Goal: Task Accomplishment & Management: Manage account settings

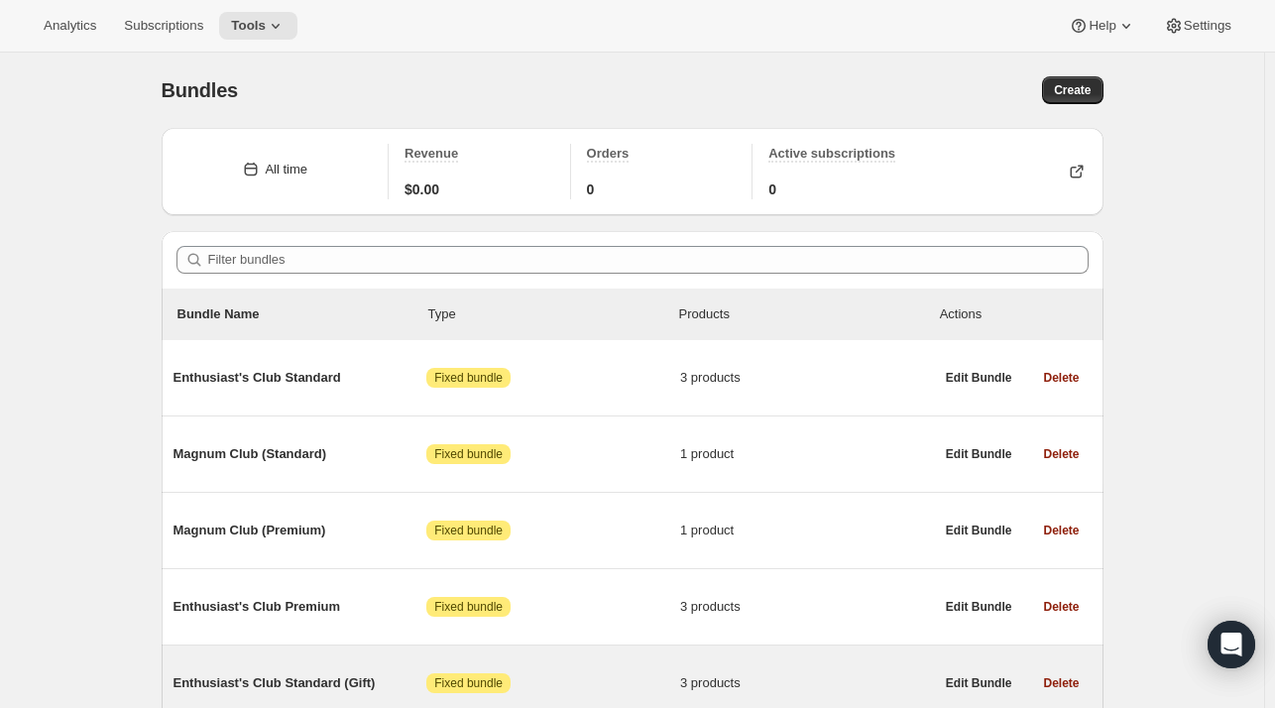
scroll to position [319, 0]
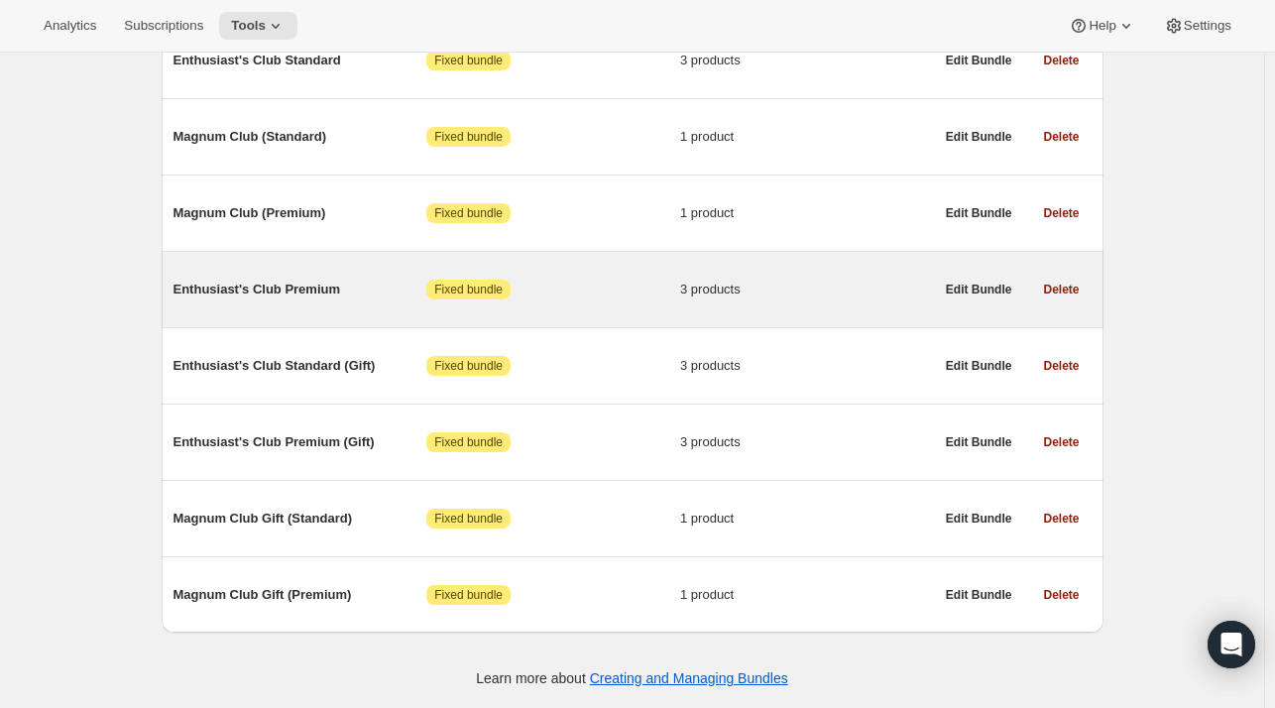
click at [253, 283] on span "Enthusiast's Club Premium" at bounding box center [300, 290] width 254 height 20
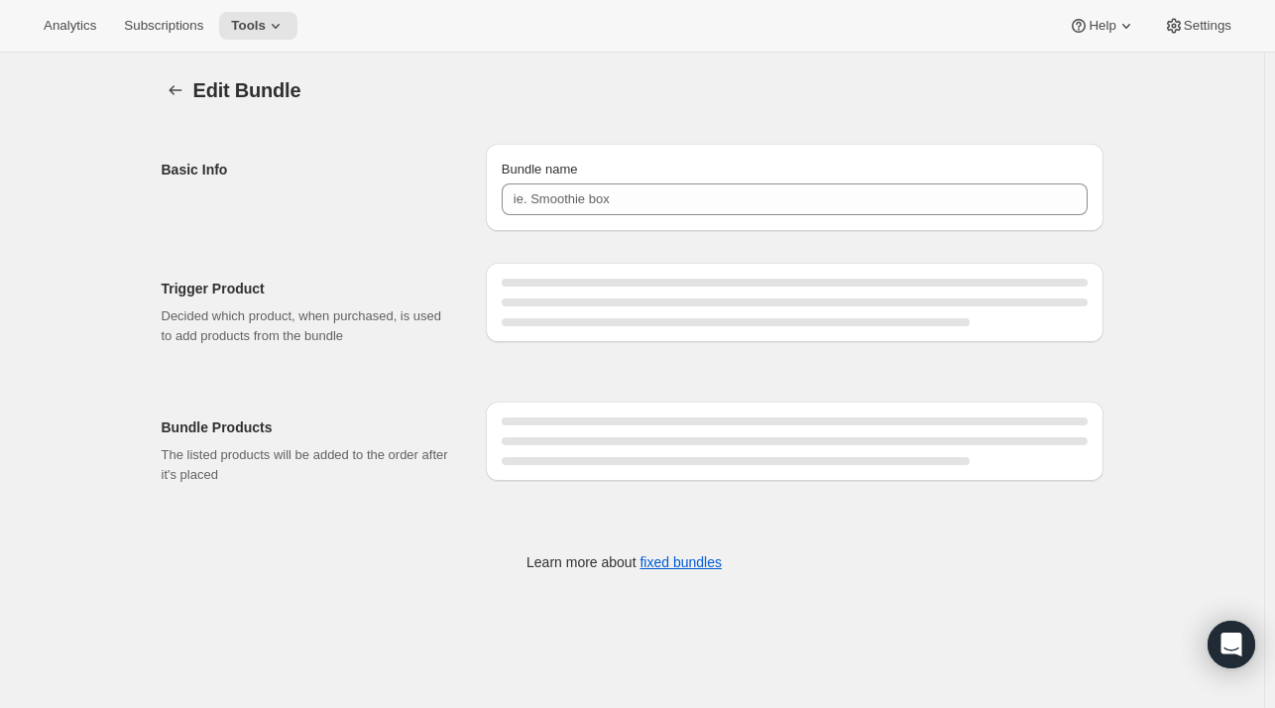
type input "Enthusiast's Club Premium"
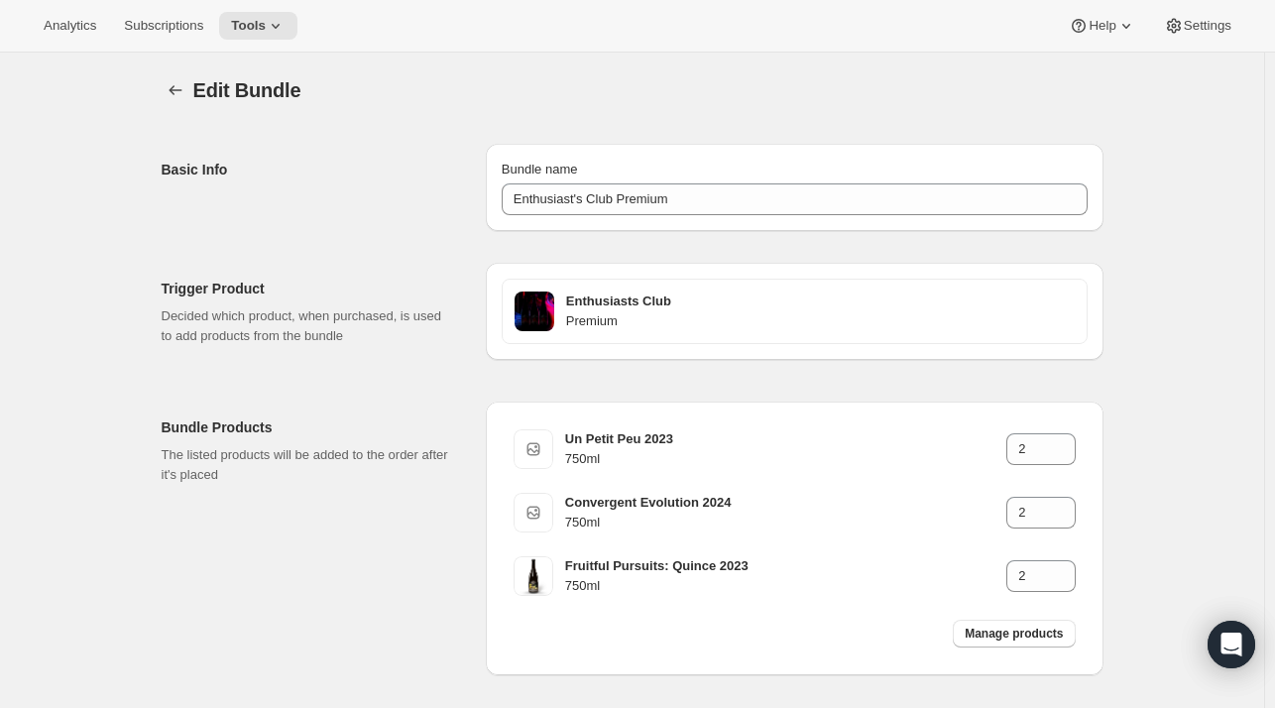
scroll to position [88, 0]
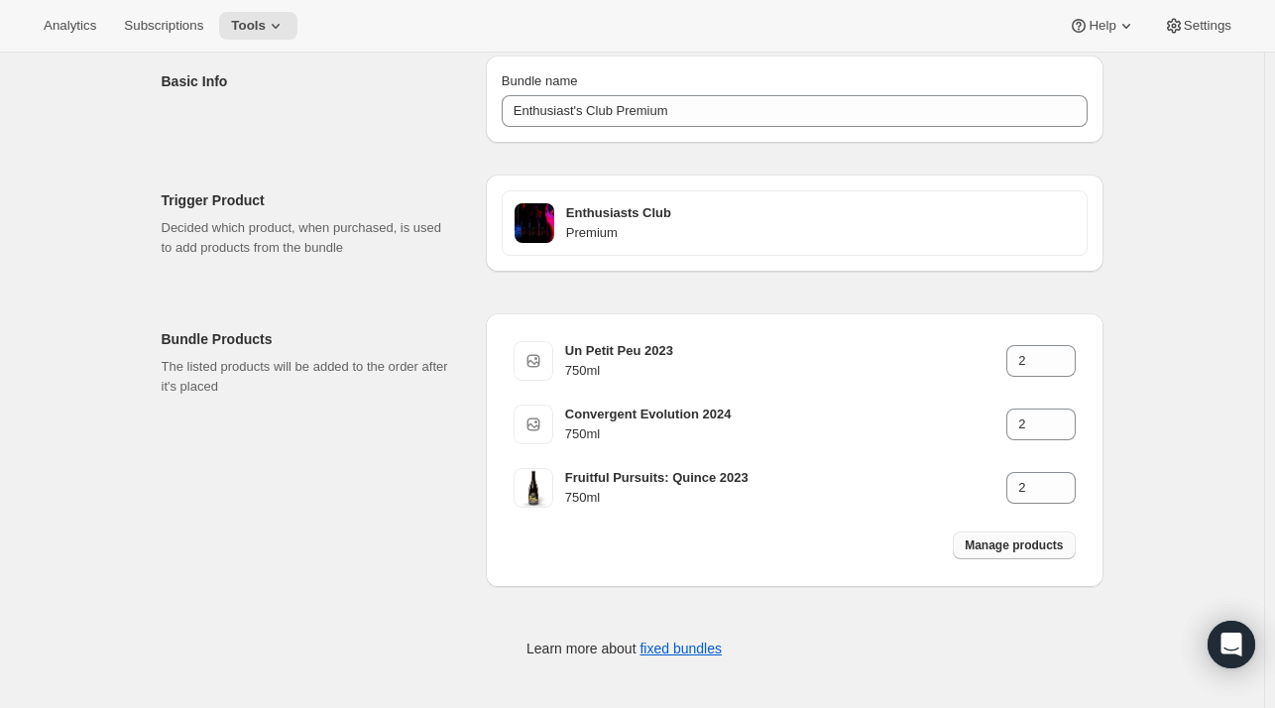
click at [1005, 545] on span "Manage products" at bounding box center [1014, 545] width 98 height 16
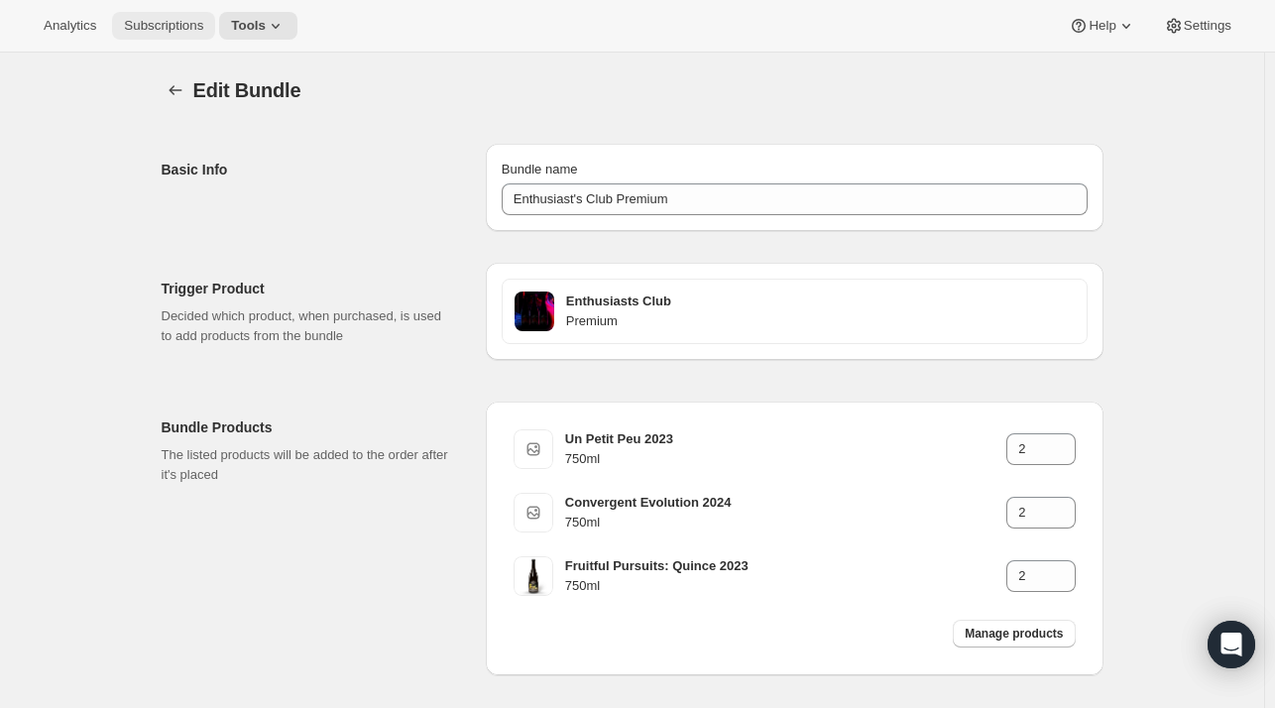
click at [152, 25] on span "Subscriptions" at bounding box center [163, 26] width 79 height 16
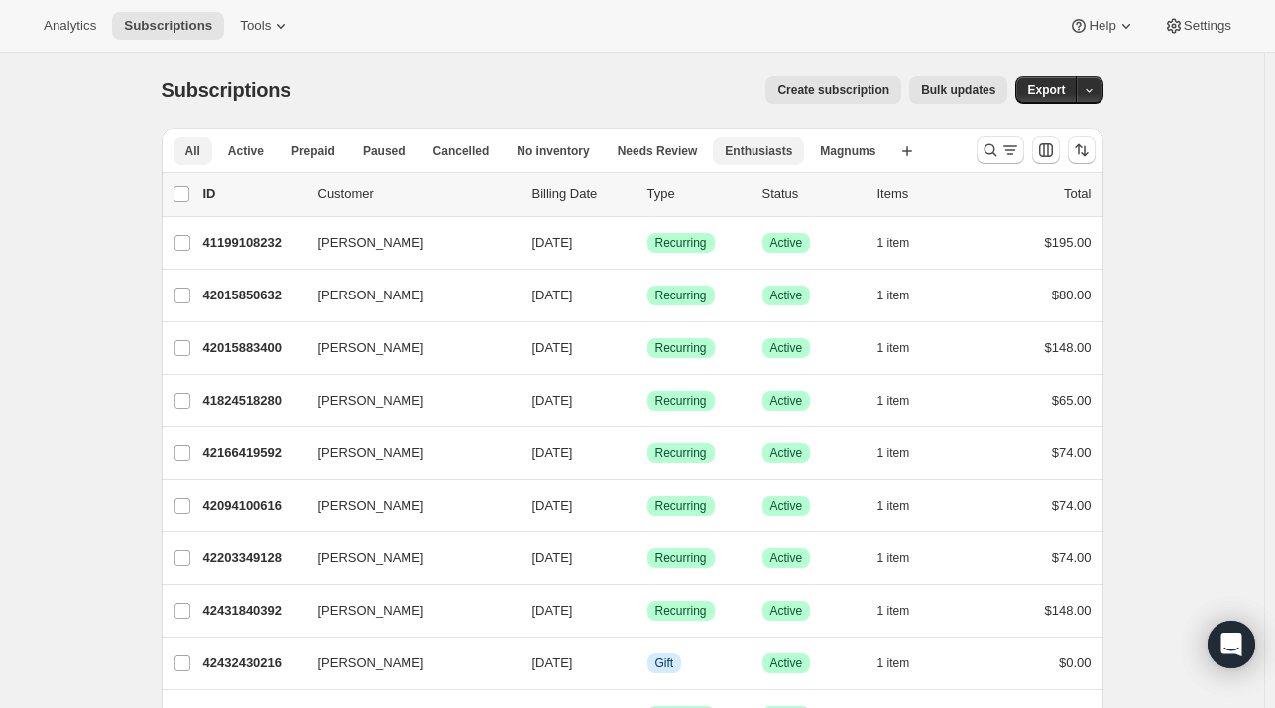
click at [744, 156] on span "Enthusiasts" at bounding box center [758, 151] width 67 height 16
click at [186, 185] on span at bounding box center [181, 194] width 18 height 18
click at [186, 186] on input "0 selected" at bounding box center [181, 194] width 16 height 16
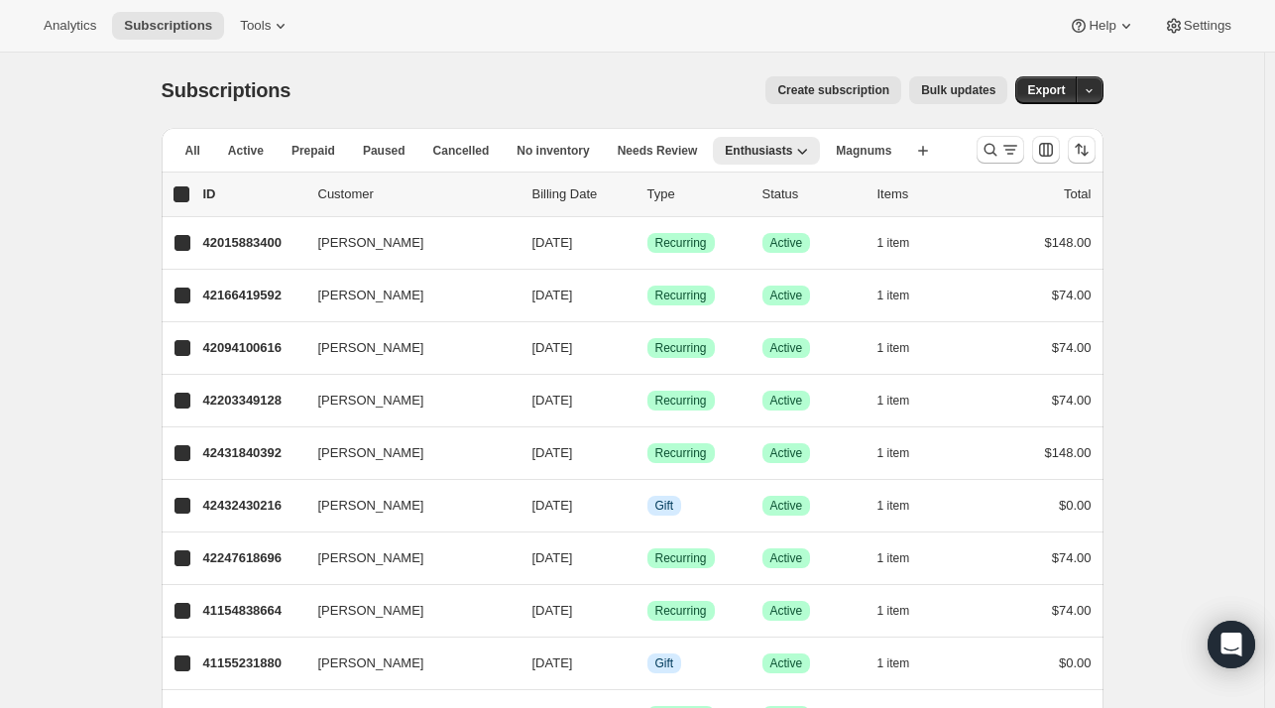
checkbox input "true"
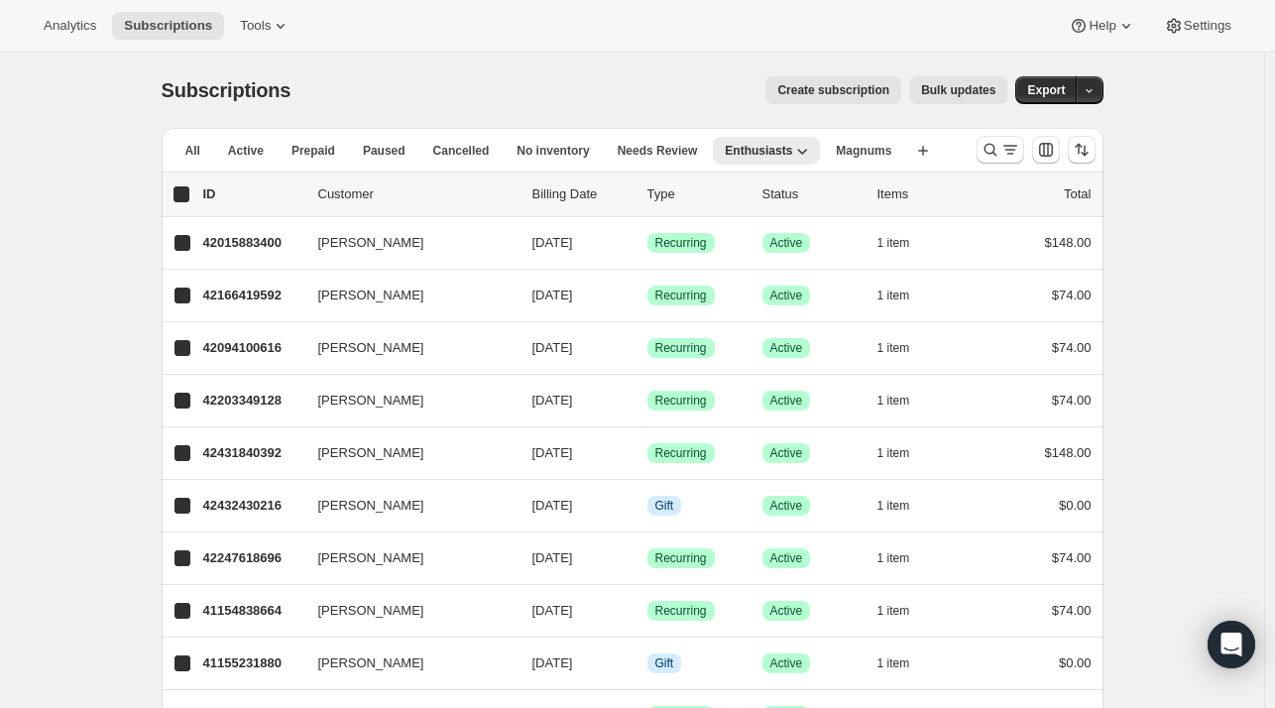
checkbox input "true"
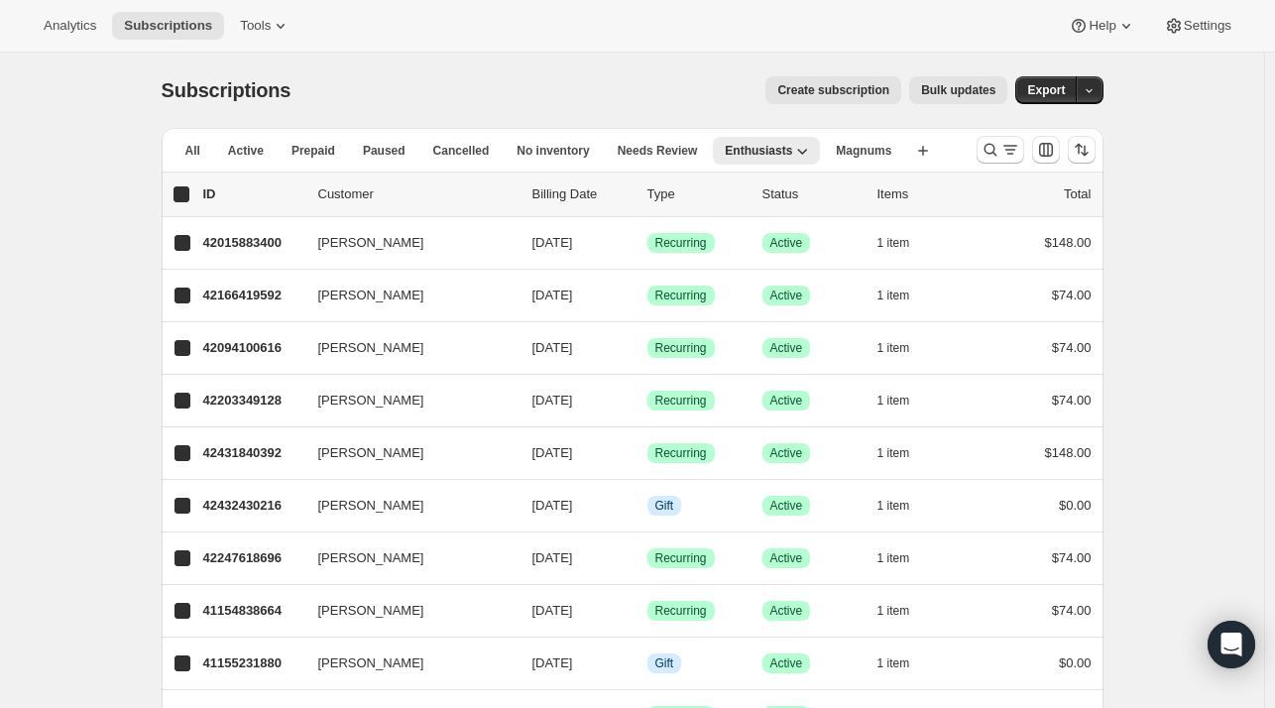
checkbox input "true"
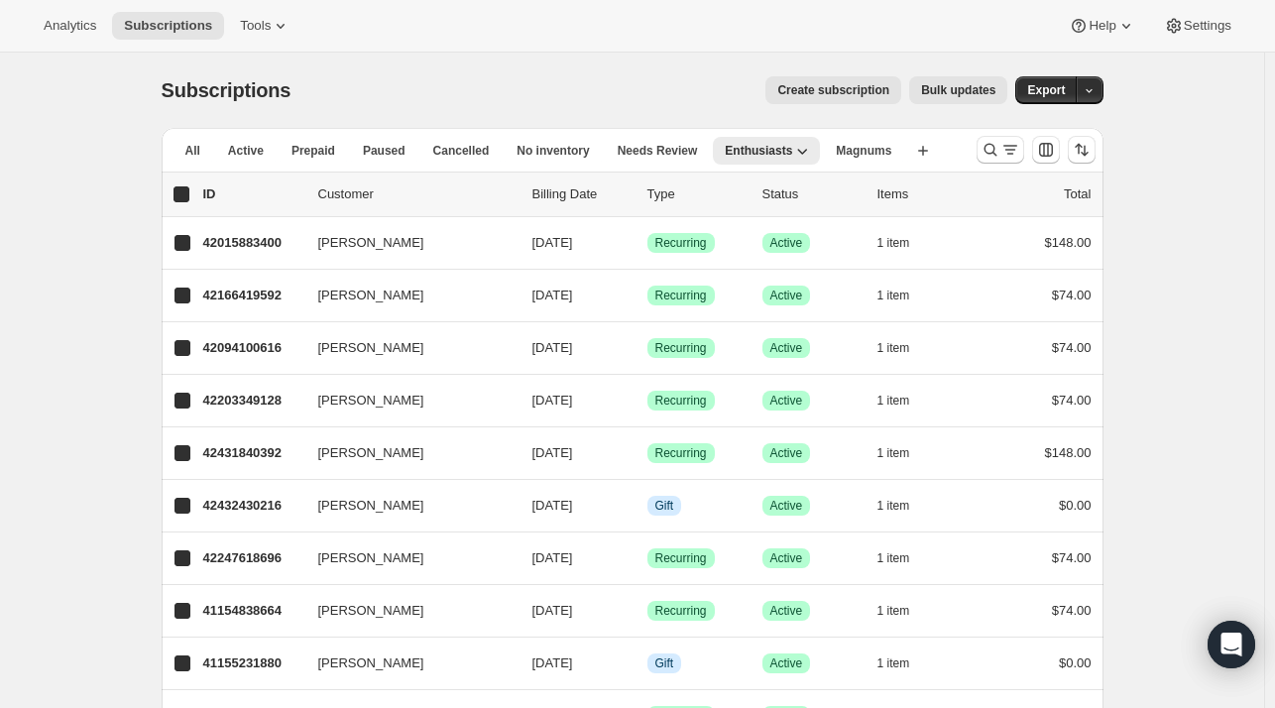
checkbox input "true"
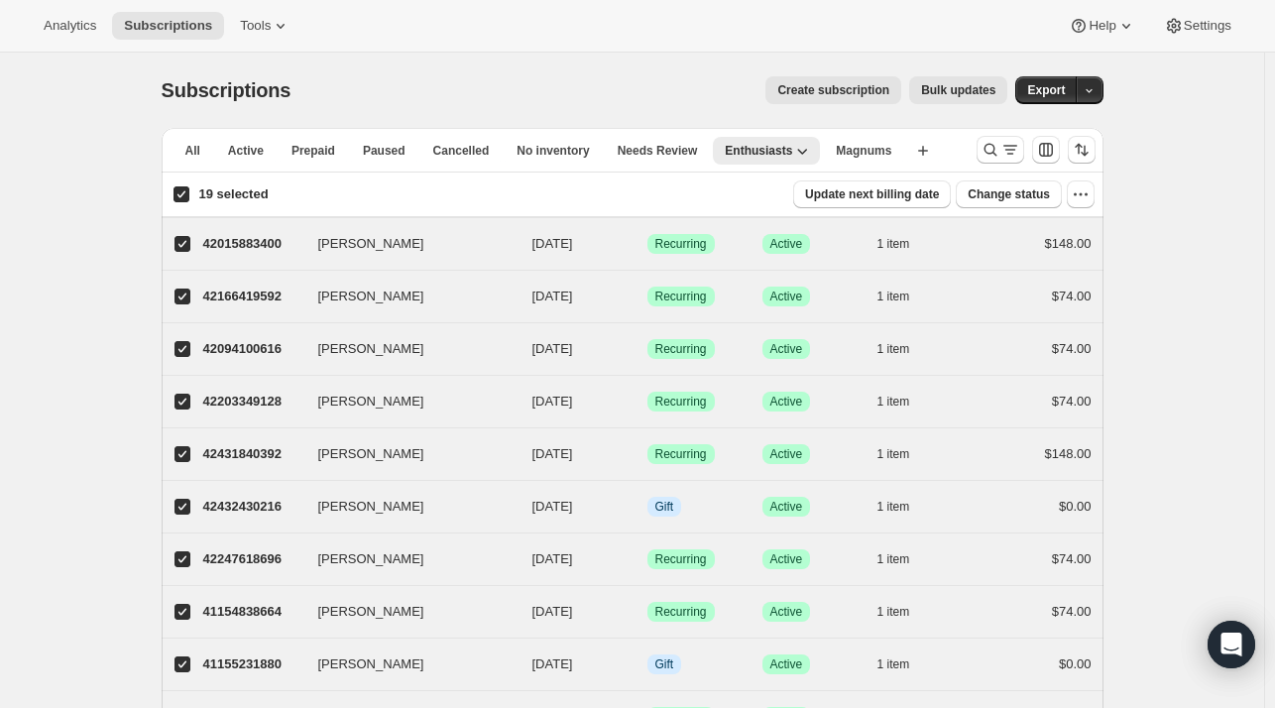
click at [179, 197] on input "19 selected" at bounding box center [181, 194] width 16 height 16
checkbox input "false"
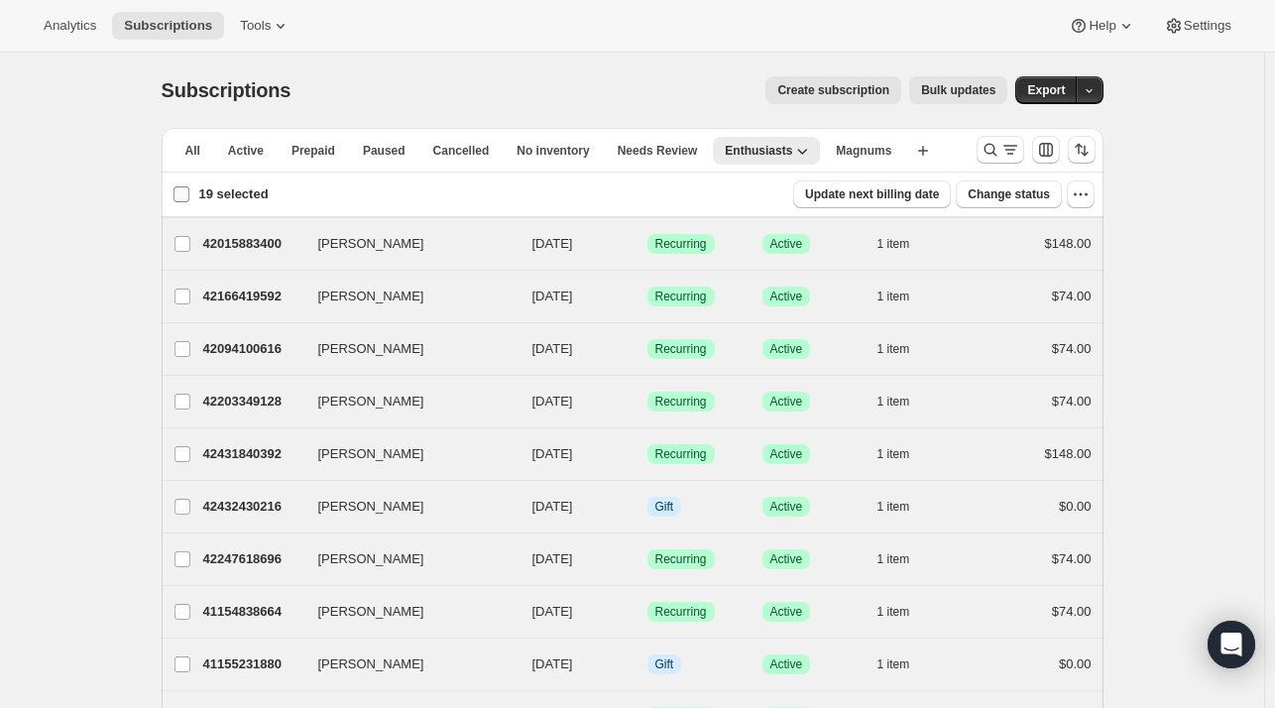
checkbox input "false"
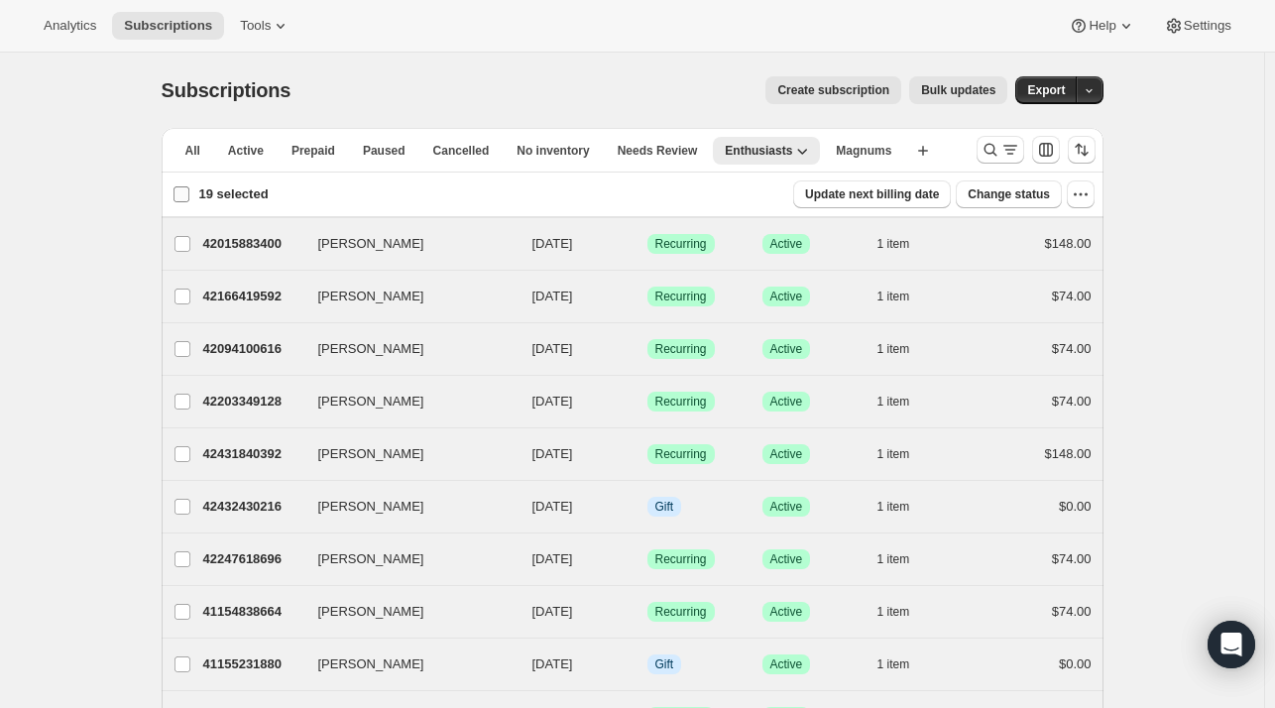
checkbox input "false"
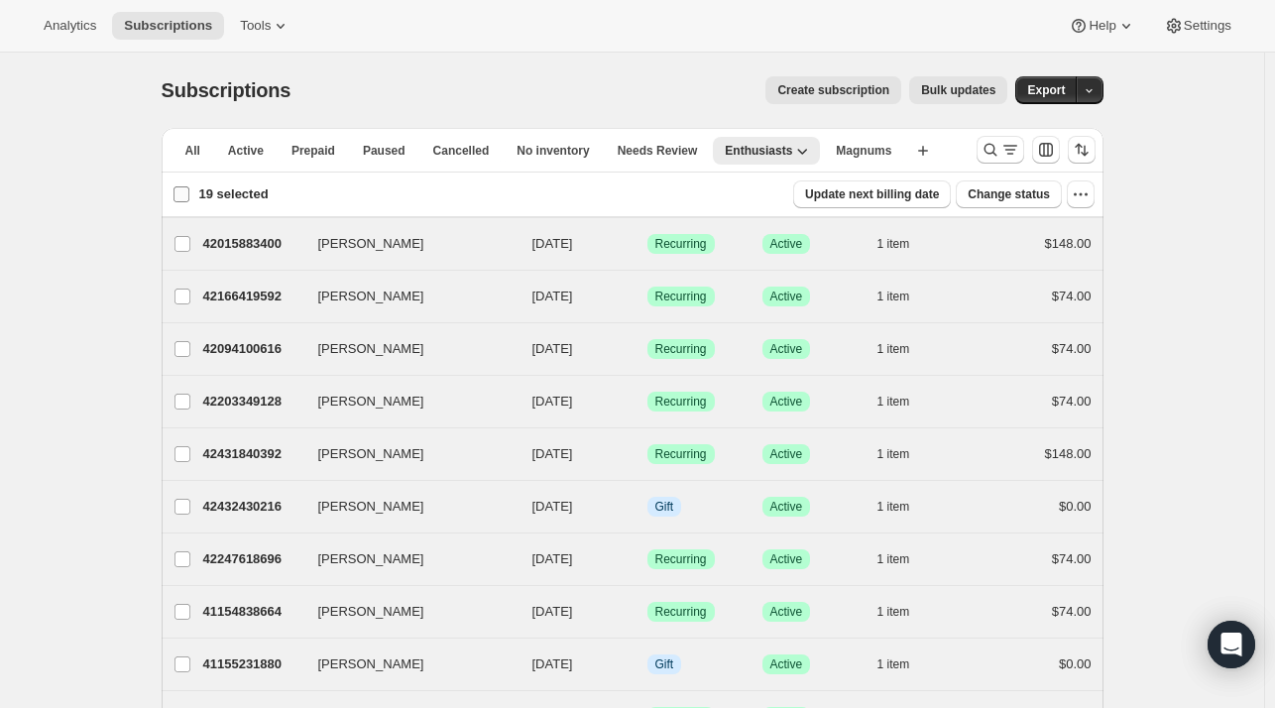
checkbox input "false"
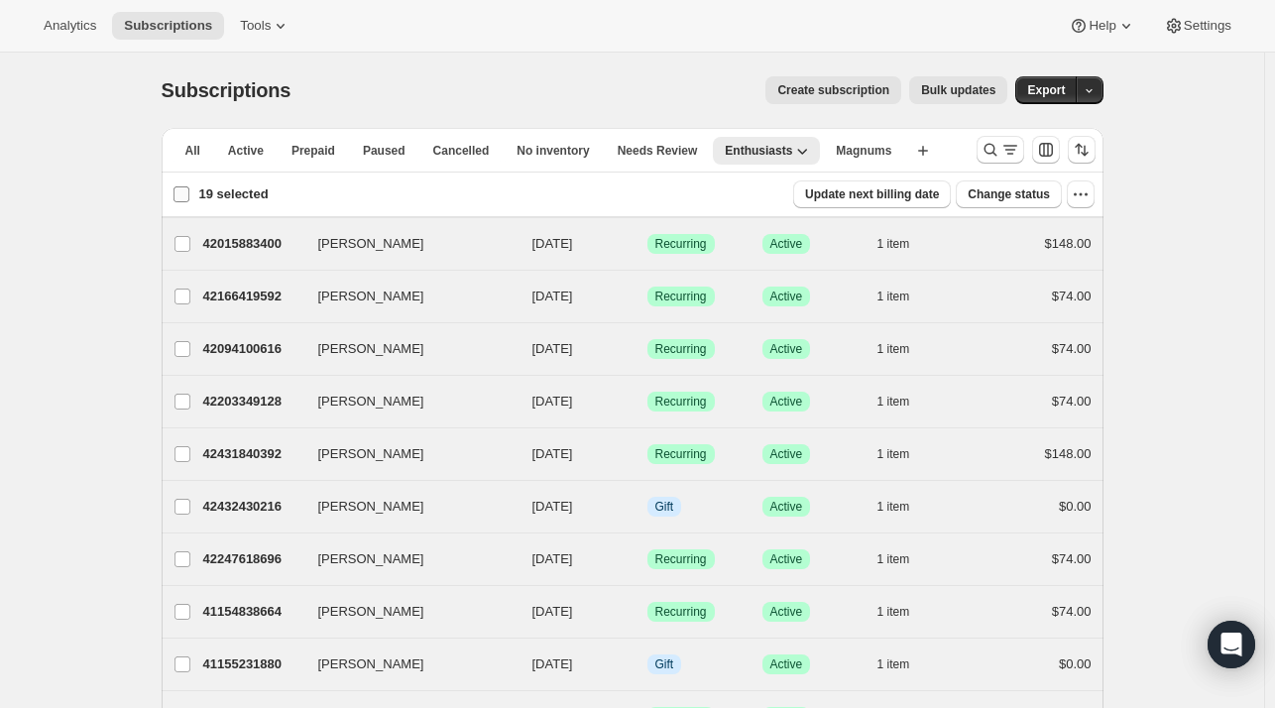
checkbox input "false"
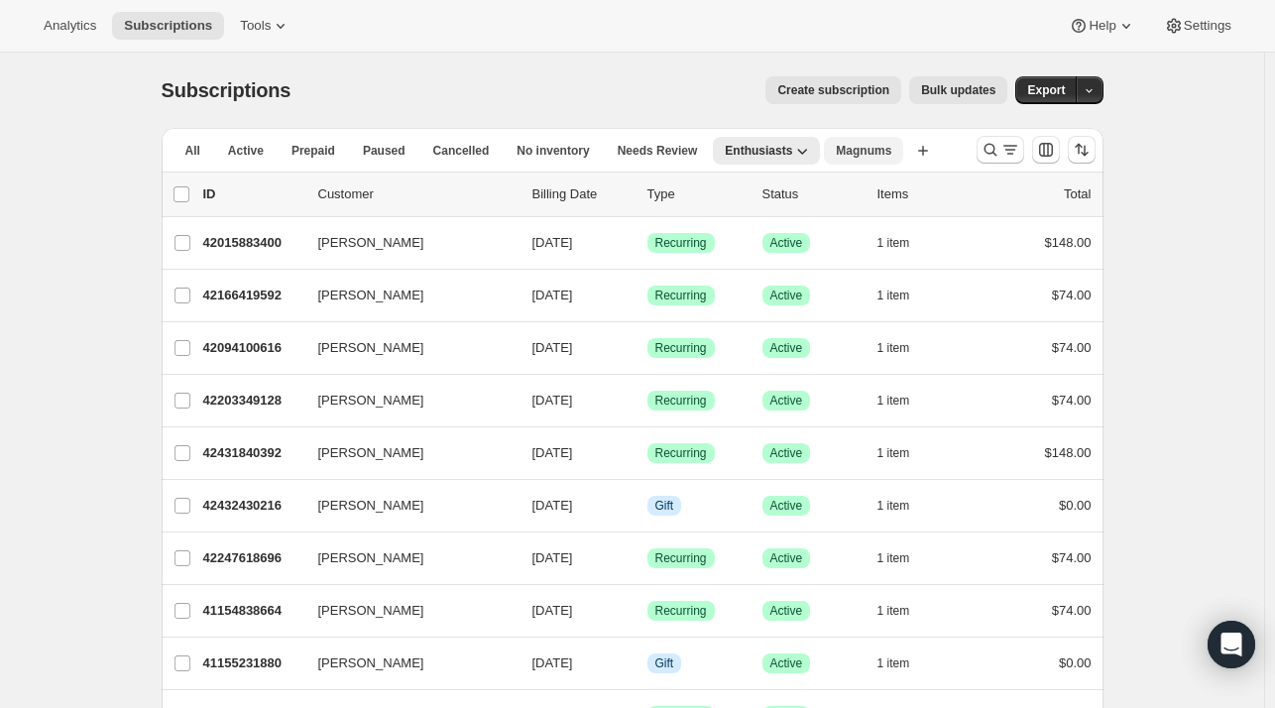
click at [845, 147] on span "Magnums" at bounding box center [864, 151] width 56 height 16
click at [738, 152] on span "Enthusiasts" at bounding box center [758, 151] width 67 height 16
